Goal: Information Seeking & Learning: Learn about a topic

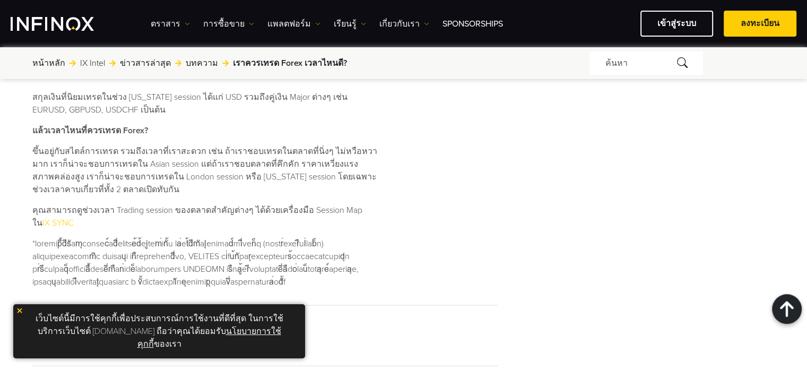
scroll to position [1061, 0]
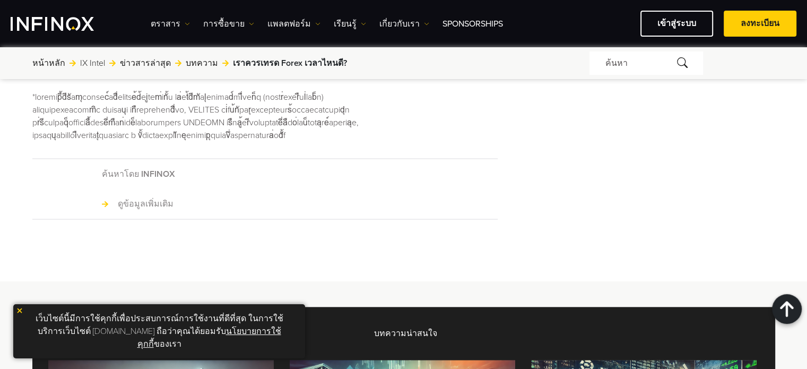
click at [136, 199] on link "ดูข้อมูลเพิ่มเติม" at bounding box center [138, 203] width 72 height 13
click at [132, 203] on link "ดูข้อมูลเพิ่มเติม" at bounding box center [138, 203] width 72 height 13
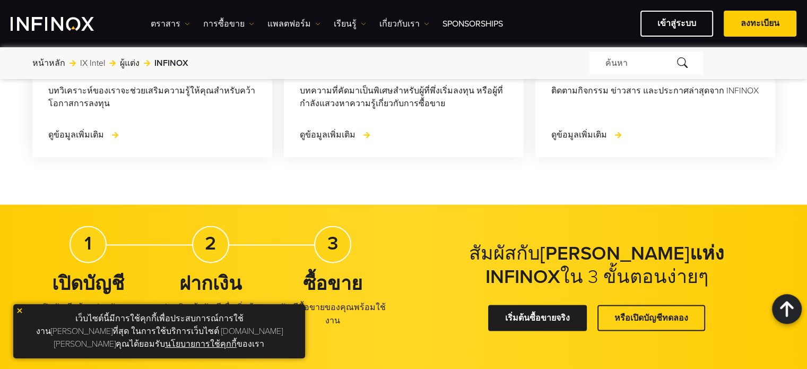
scroll to position [1857, 0]
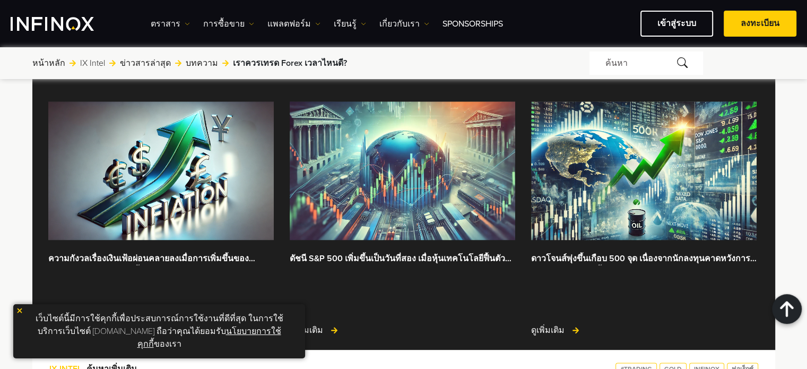
scroll to position [1591, 0]
